Goal: Task Accomplishment & Management: Use online tool/utility

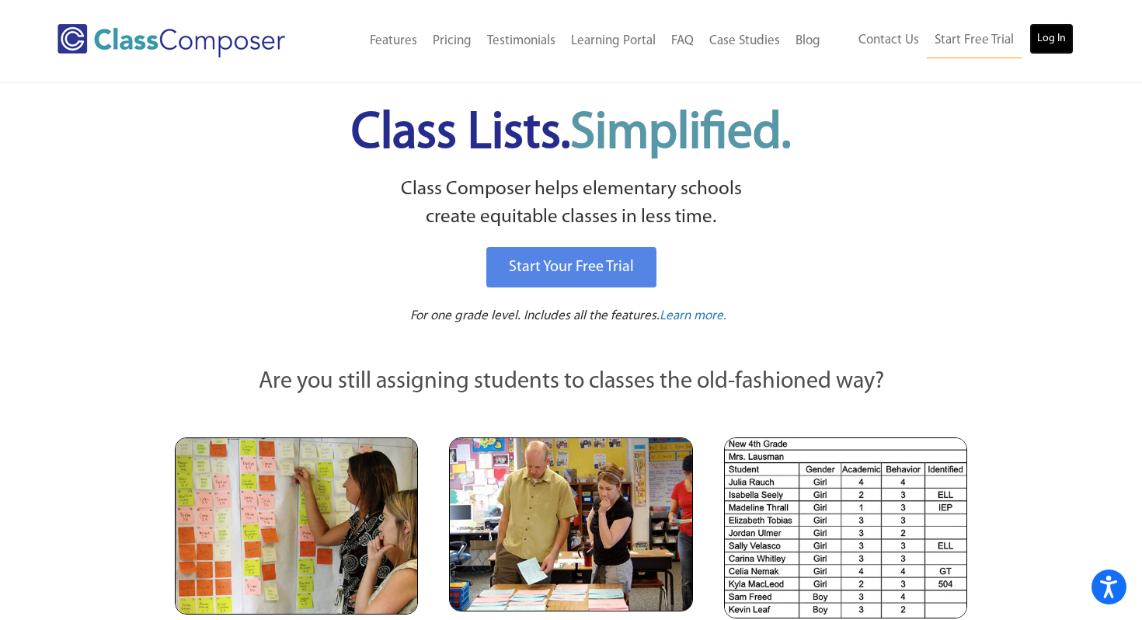
click at [1047, 41] on link "Log In" at bounding box center [1052, 38] width 44 height 31
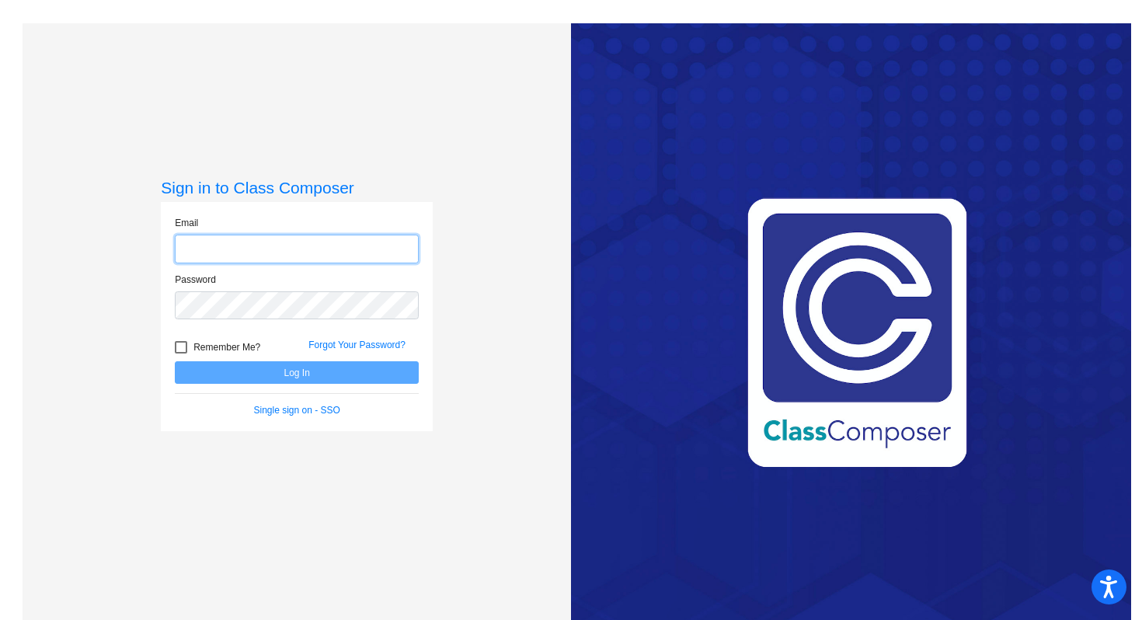
type input "lorian.charles@acs-k12.org"
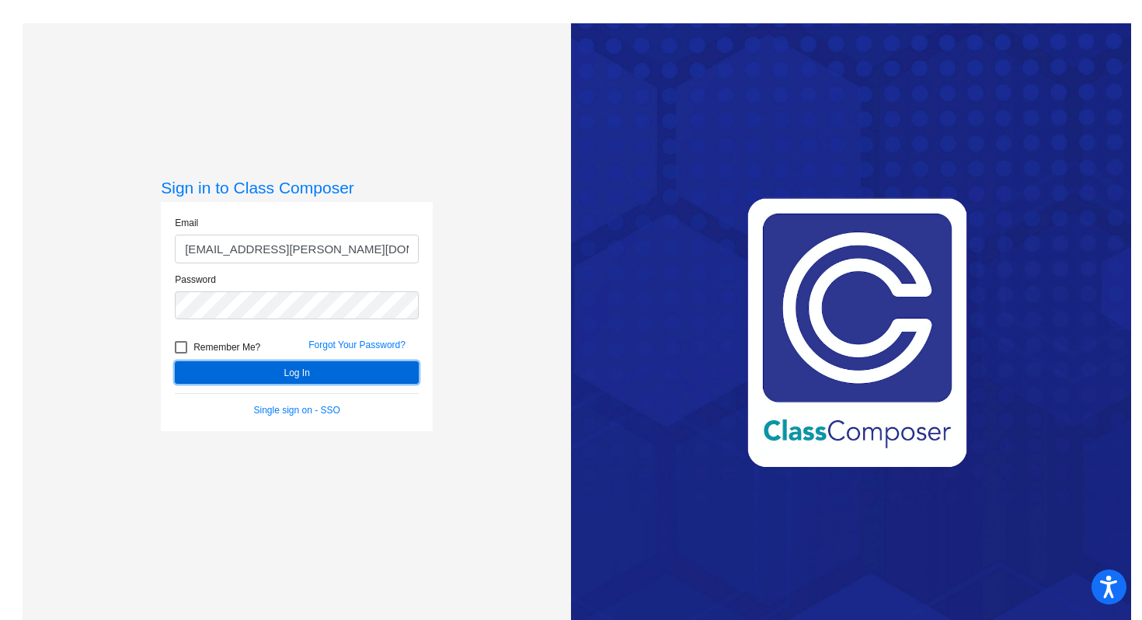
click at [400, 374] on button "Log In" at bounding box center [297, 372] width 244 height 23
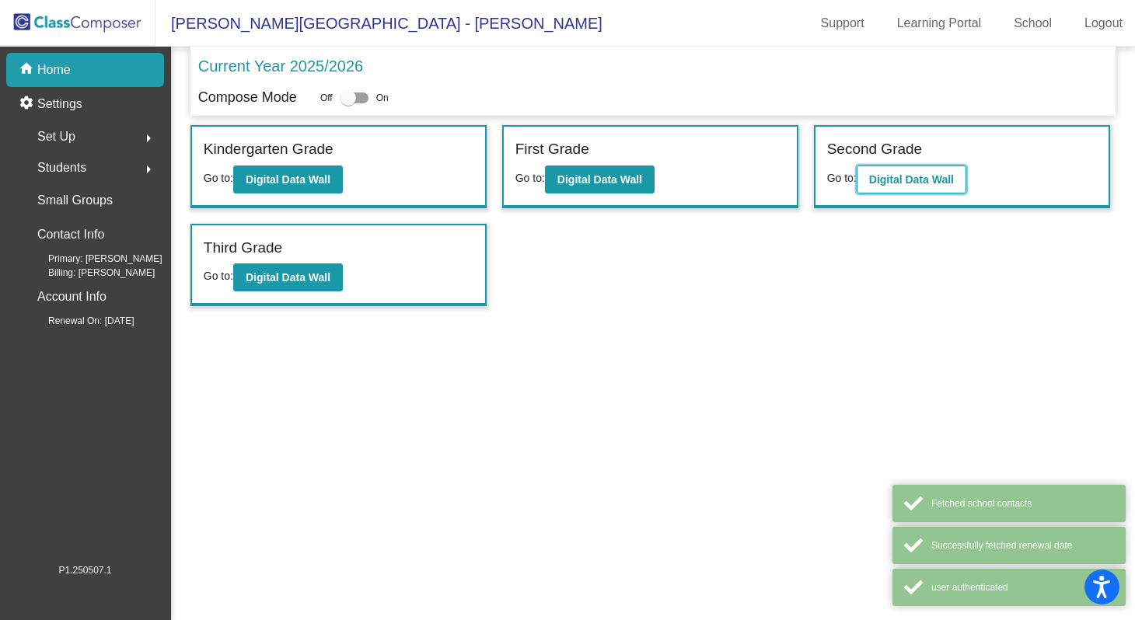
click at [884, 178] on b "Digital Data Wall" at bounding box center [911, 179] width 85 height 12
